Goal: Task Accomplishment & Management: Use online tool/utility

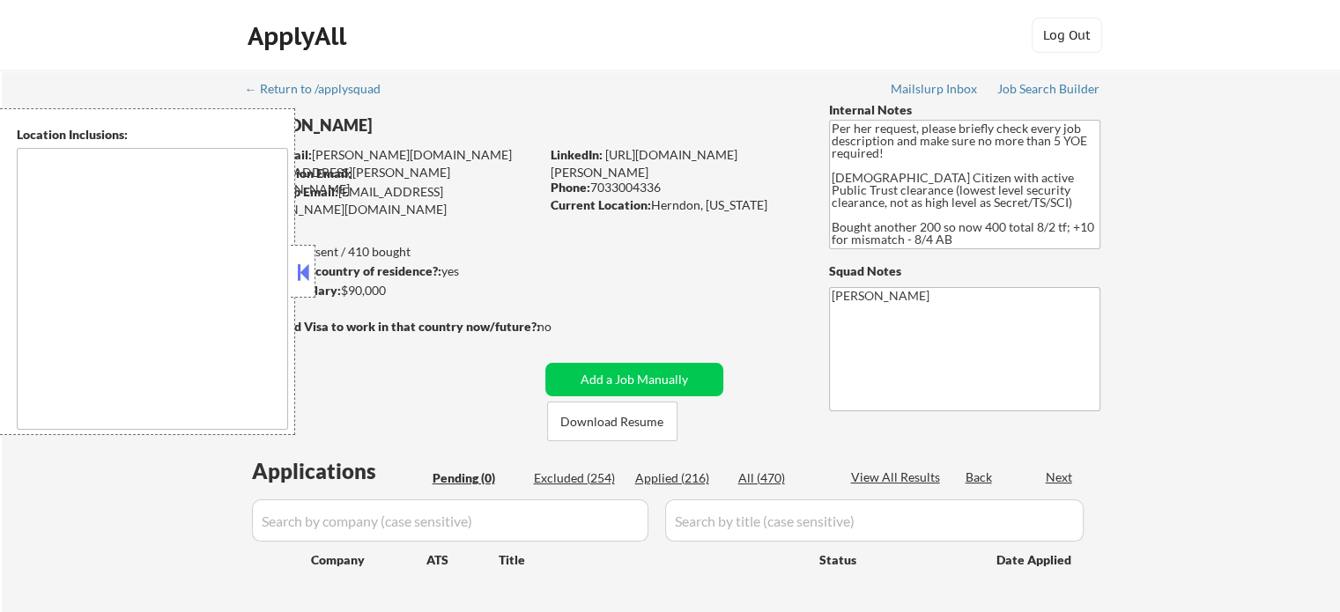
click at [299, 274] on button at bounding box center [302, 272] width 19 height 26
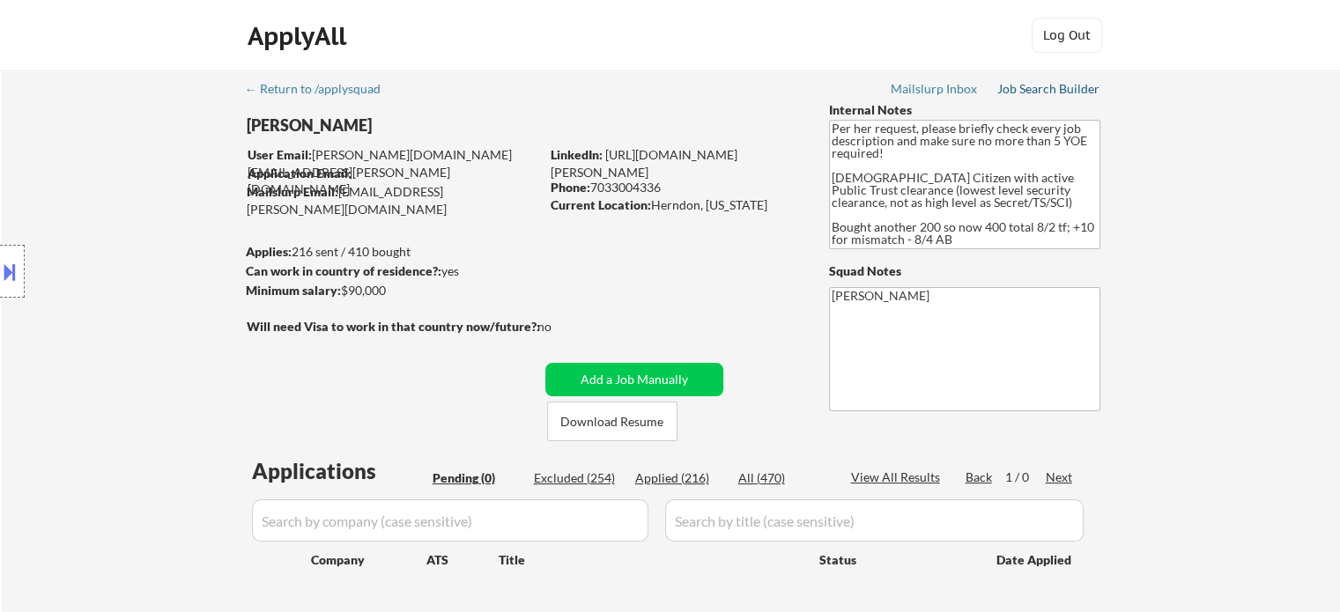
click at [1043, 93] on div "Job Search Builder" at bounding box center [1048, 89] width 103 height 12
select select ""pending""
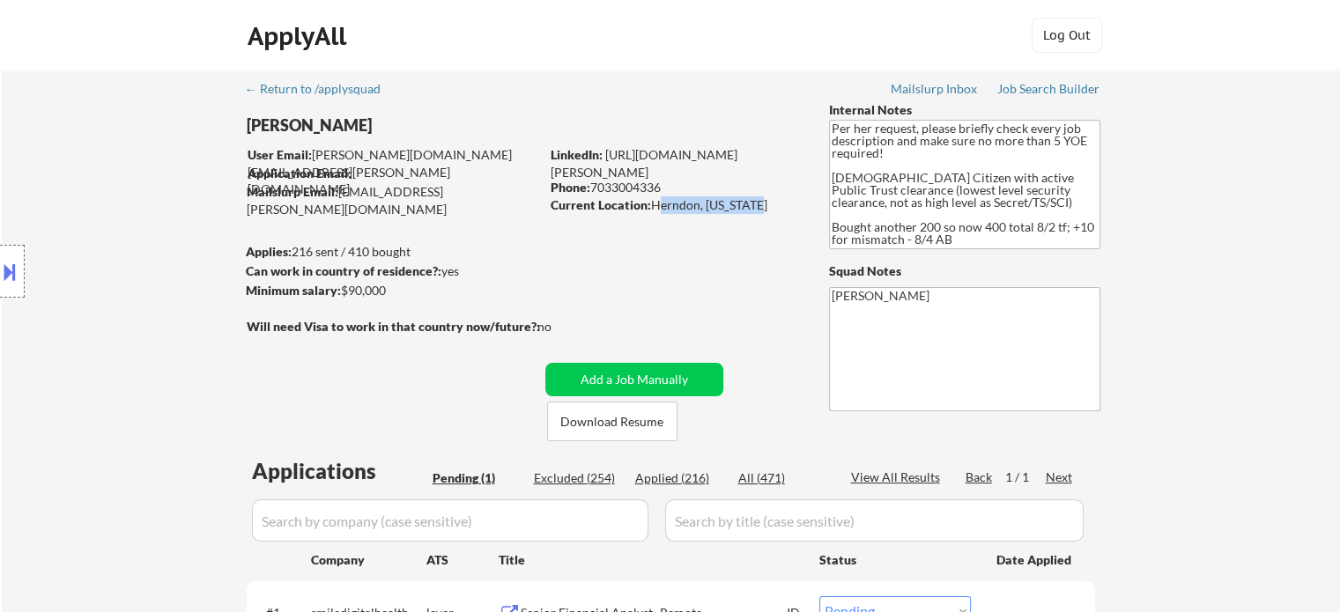
drag, startPoint x: 747, startPoint y: 203, endPoint x: 653, endPoint y: 208, distance: 94.4
click at [653, 208] on div "Current Location: [GEOGRAPHIC_DATA], [US_STATE]" at bounding box center [675, 205] width 249 height 18
click at [690, 267] on div "← Return to /applysquad Mailslurp Inbox Job Search Builder [PERSON_NAME] User E…" at bounding box center [671, 388] width 879 height 637
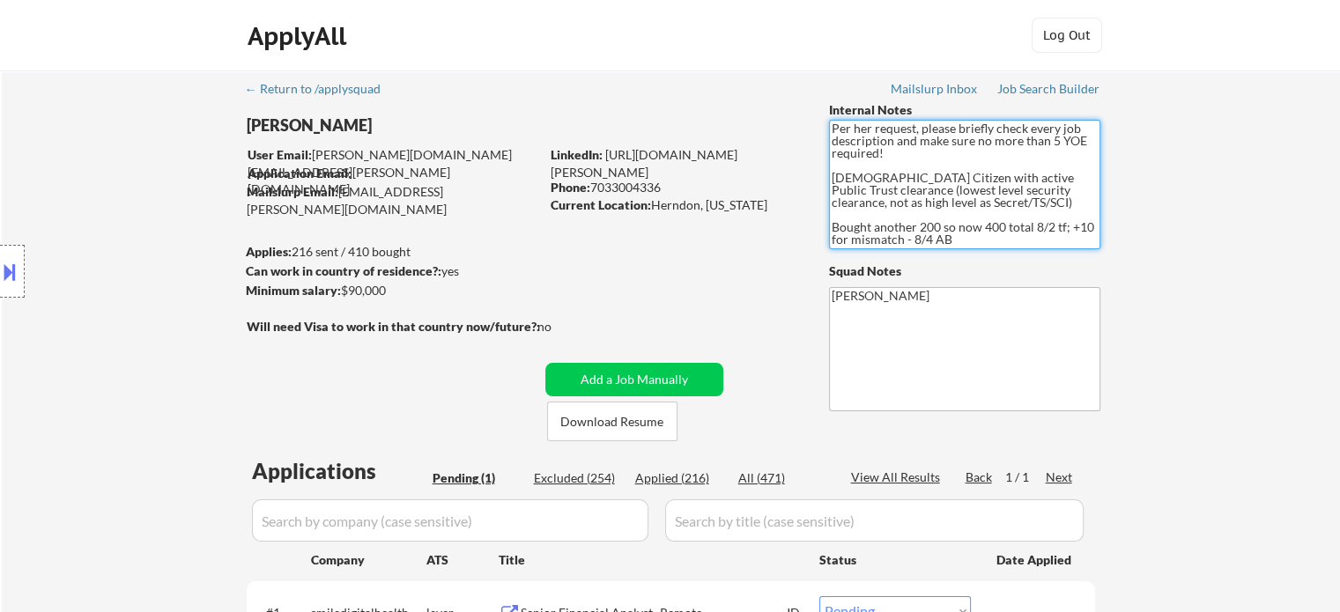
drag, startPoint x: 959, startPoint y: 241, endPoint x: 828, endPoint y: 221, distance: 131.8
click at [829, 221] on textarea "Per her request, please briefly check every job description and make sure no mo…" at bounding box center [964, 185] width 271 height 130
click at [893, 193] on textarea "Per her request, please briefly check every job description and make sure no mo…" at bounding box center [964, 185] width 271 height 130
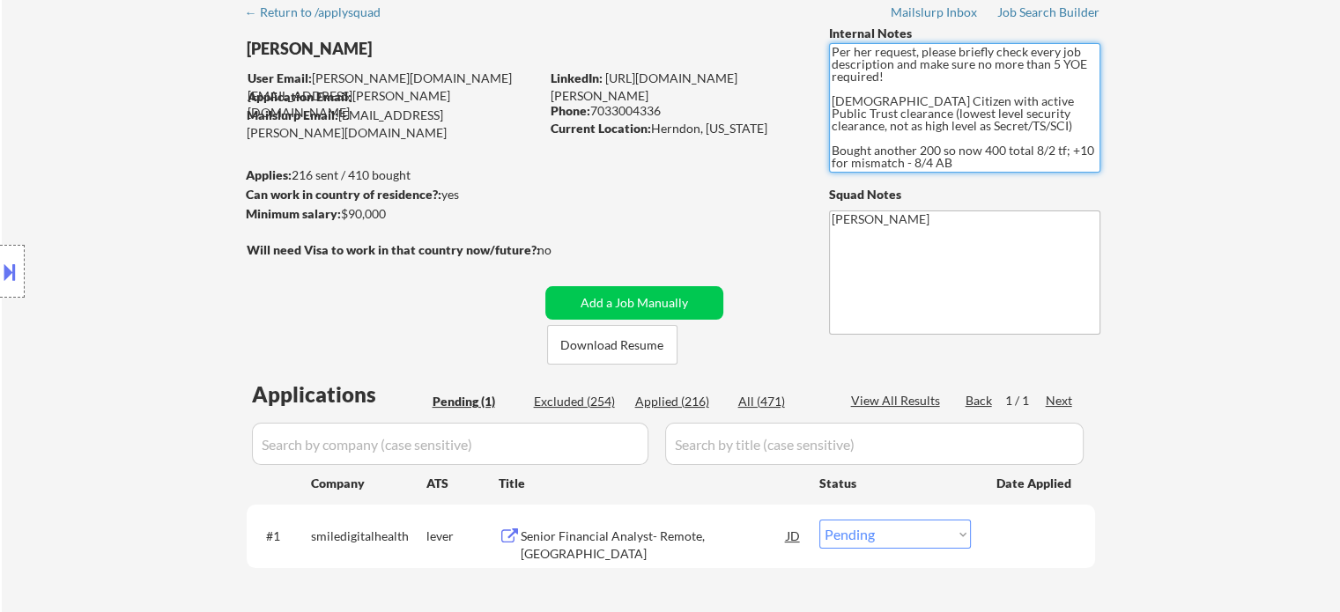
scroll to position [176, 0]
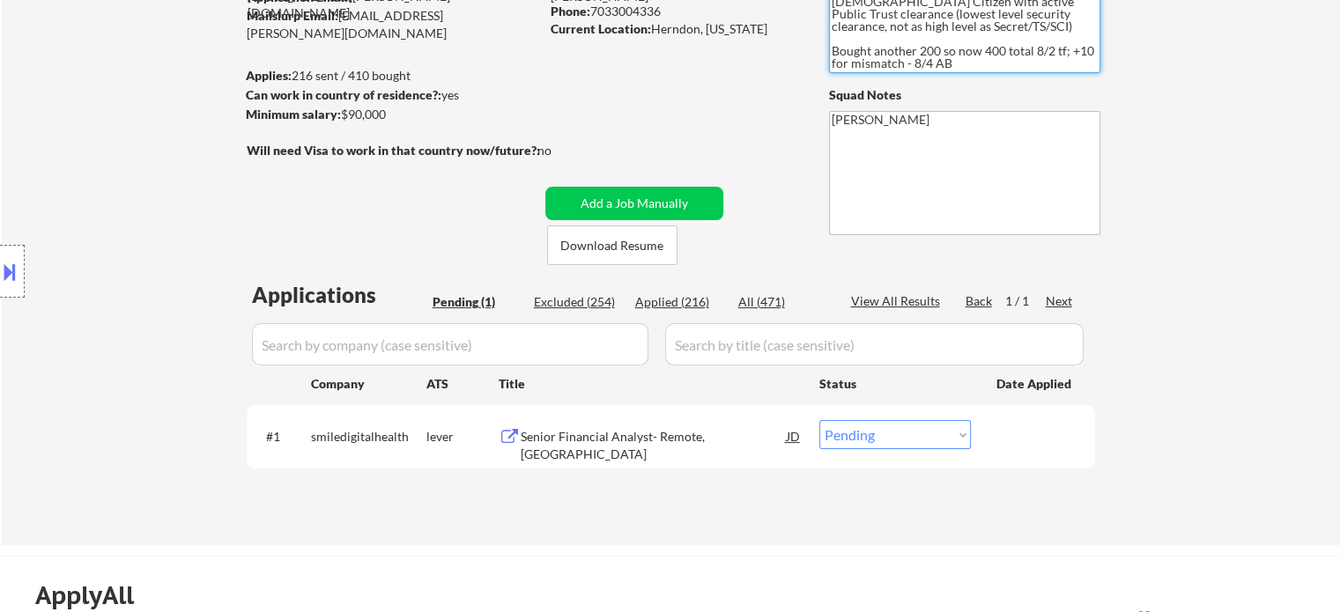
click at [1160, 193] on div "← Return to /applysquad Mailslurp Inbox Job Search Builder [PERSON_NAME] User E…" at bounding box center [671, 219] width 1338 height 651
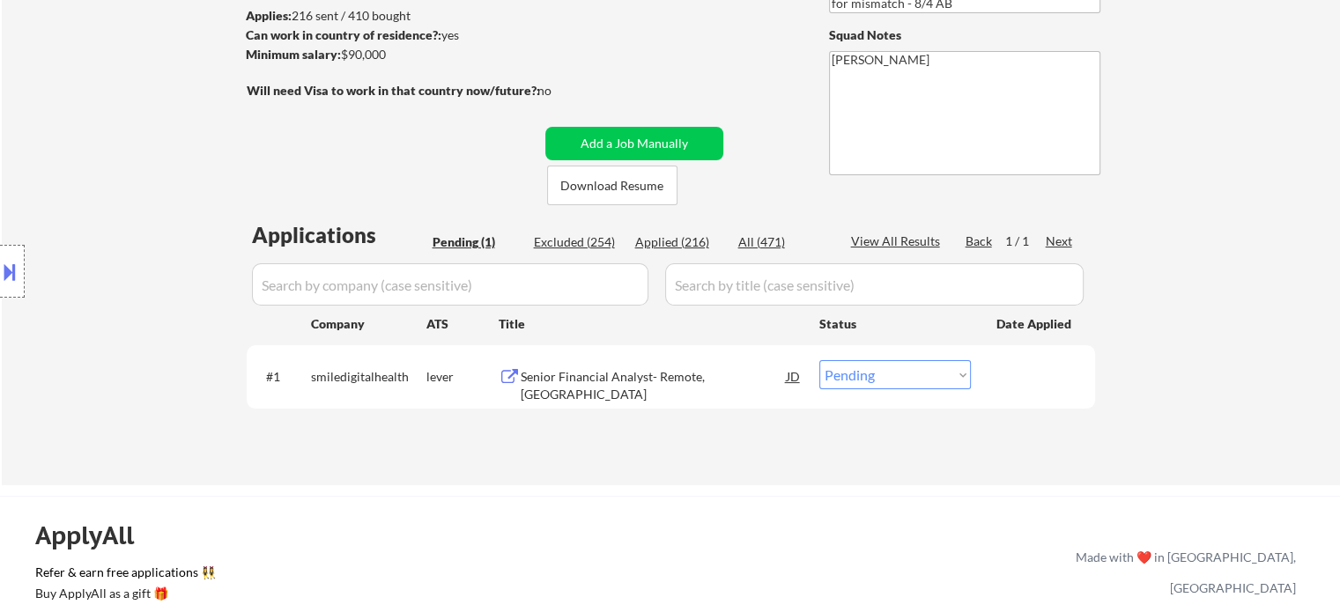
scroll to position [264, 0]
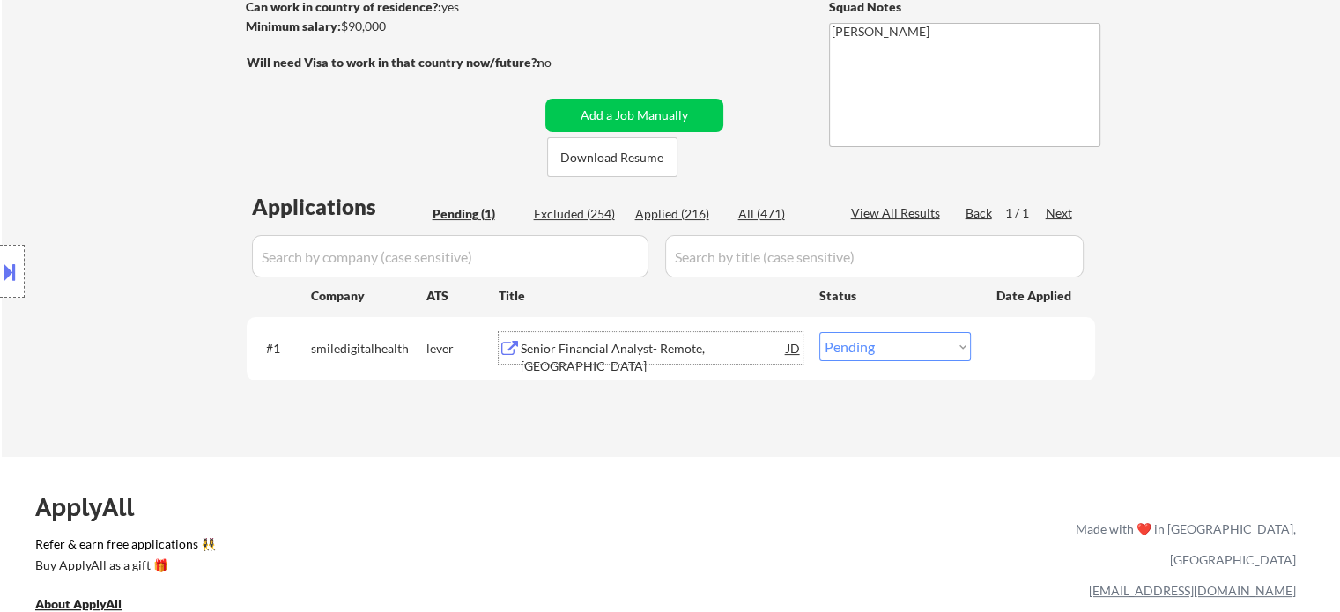
click at [613, 343] on div "Senior Financial Analyst- Remote, [GEOGRAPHIC_DATA]" at bounding box center [654, 357] width 266 height 34
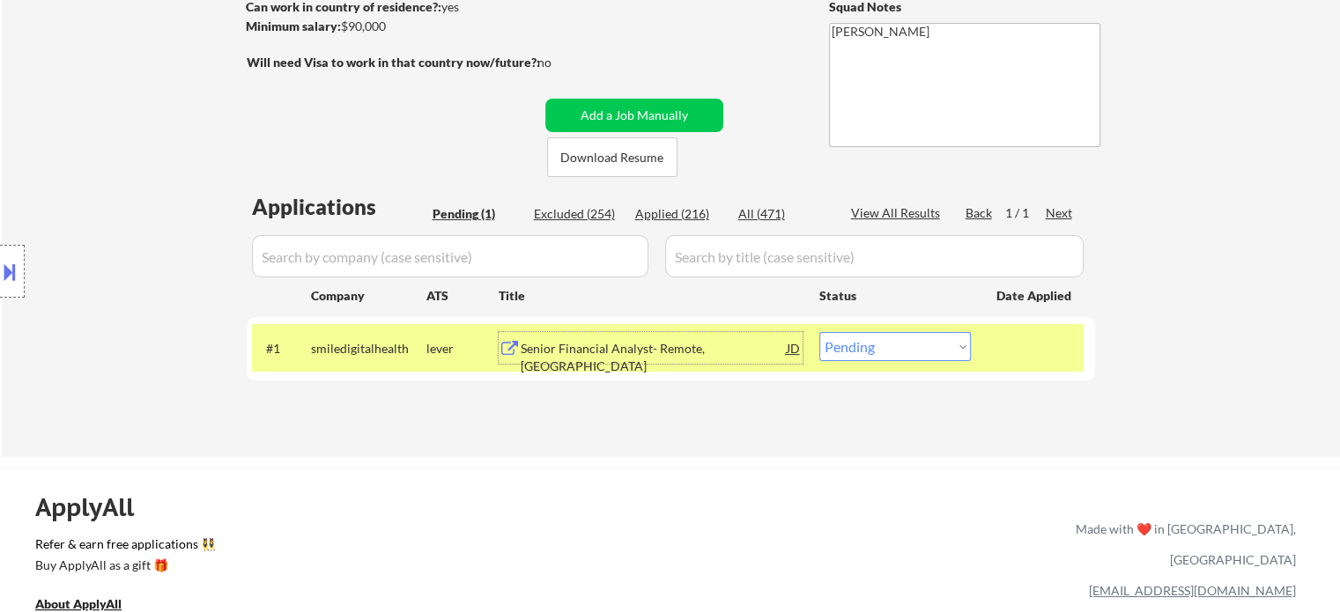
click at [867, 480] on div "ApplyAll Refer & earn free applications 👯‍♀️ Buy ApplyAll as a gift 🎁 About App…" at bounding box center [670, 619] width 1340 height 279
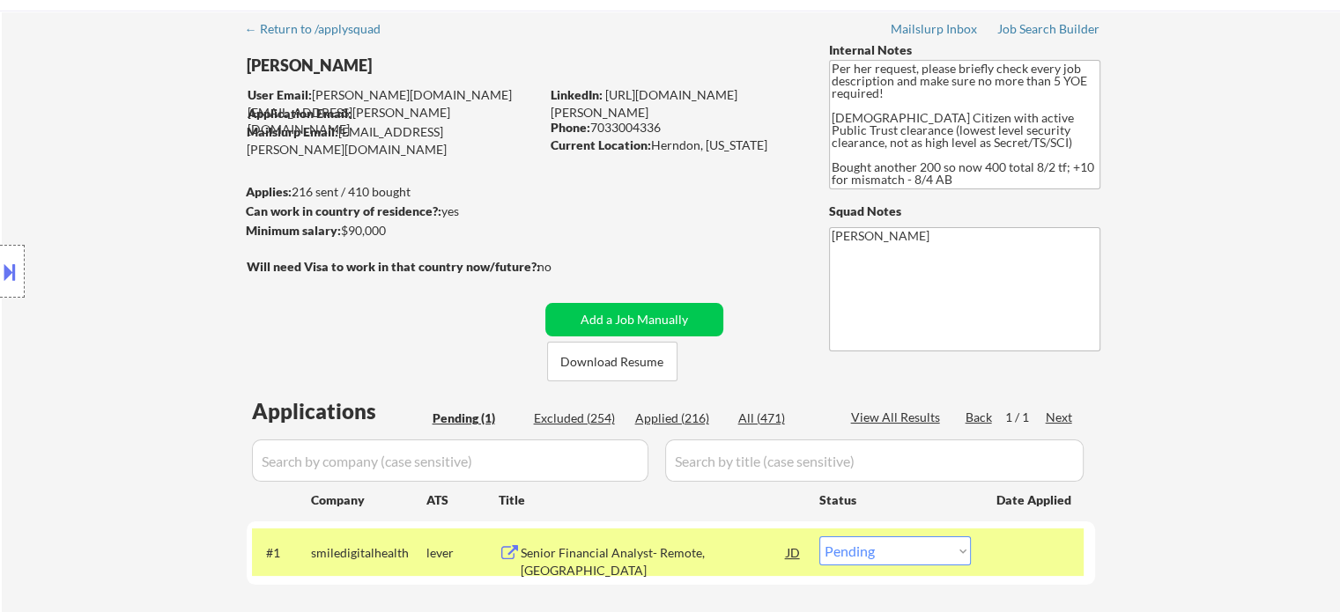
scroll to position [0, 0]
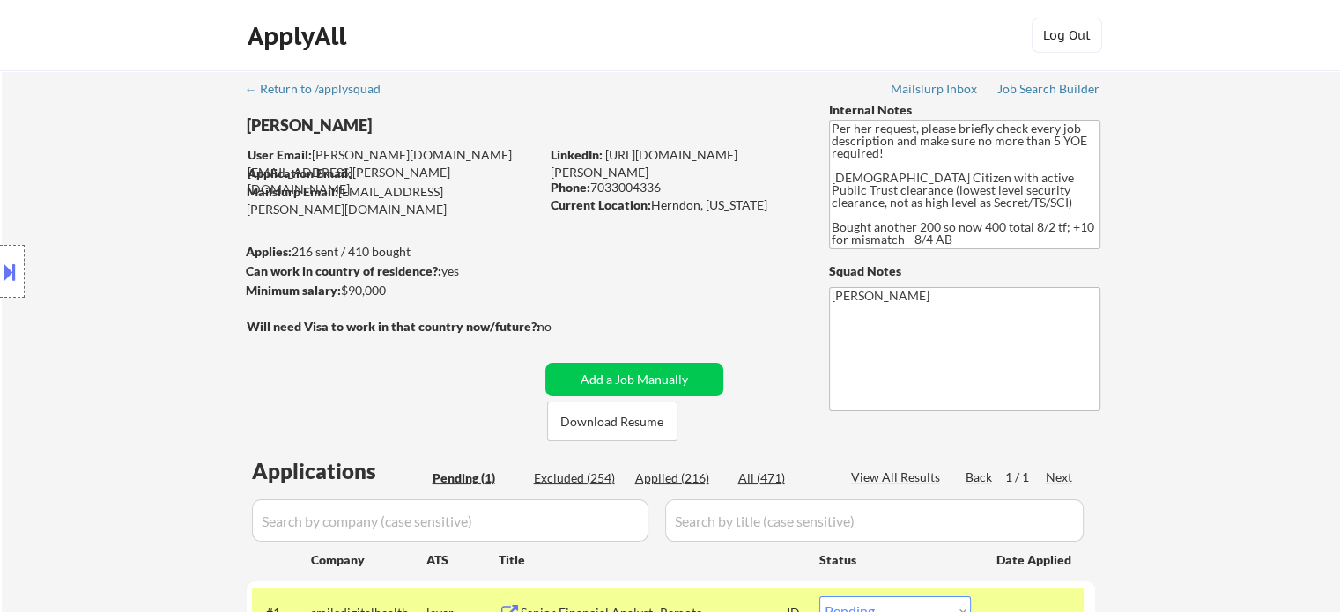
drag, startPoint x: 625, startPoint y: 269, endPoint x: 634, endPoint y: 267, distance: 9.9
click at [625, 268] on div "← Return to /applysquad Mailslurp Inbox Job Search Builder [PERSON_NAME] User E…" at bounding box center [671, 388] width 879 height 637
click at [877, 195] on textarea "Per her request, please briefly check every job description and make sure no mo…" at bounding box center [964, 185] width 271 height 130
click at [160, 241] on div "Location Inclusions:" at bounding box center [157, 271] width 315 height 327
